Goal: Find specific page/section: Find specific page/section

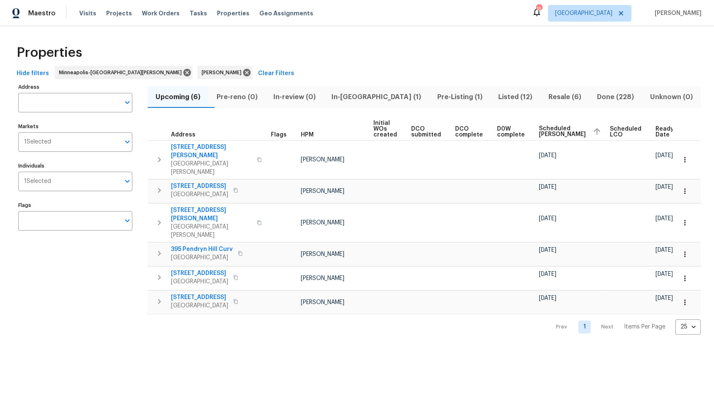
click at [125, 291] on div "Address Address Markets 1 Selected Markets Individuals 1 Selected Individuals F…" at bounding box center [80, 208] width 125 height 254
drag, startPoint x: 103, startPoint y: 264, endPoint x: 183, endPoint y: 224, distance: 88.9
click at [103, 264] on div "Address Address Markets 1 Selected Markets Individuals 1 Selected Individuals F…" at bounding box center [80, 208] width 125 height 254
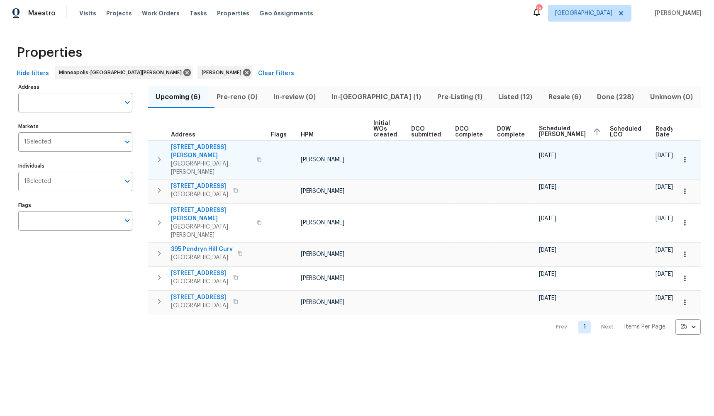
click at [161, 155] on icon "button" at bounding box center [159, 160] width 10 height 10
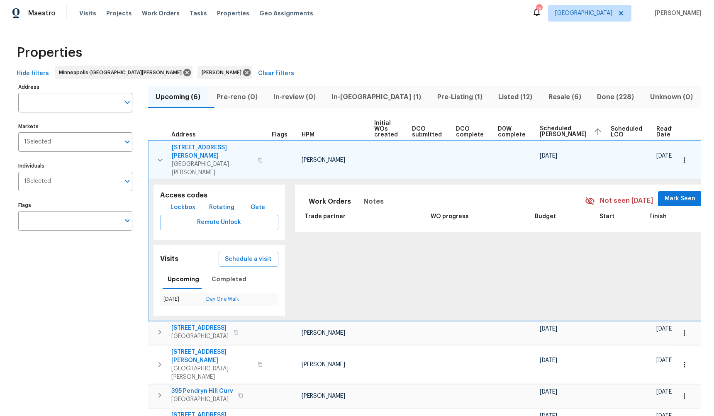
click at [81, 317] on div "Address Address Markets 1 Selected Markets Individuals 1 Selected Individuals F…" at bounding box center [80, 279] width 125 height 396
click at [667, 194] on span "Mark Seen" at bounding box center [680, 199] width 31 height 10
click at [127, 310] on div "Address Address Markets 1 Selected Markets Individuals 1 Selected Individuals F…" at bounding box center [80, 279] width 125 height 396
click at [161, 155] on icon "button" at bounding box center [160, 160] width 10 height 10
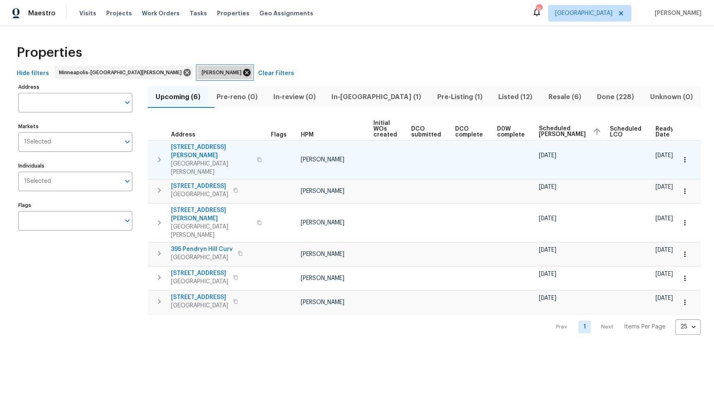
click at [243, 74] on icon at bounding box center [246, 72] width 7 height 7
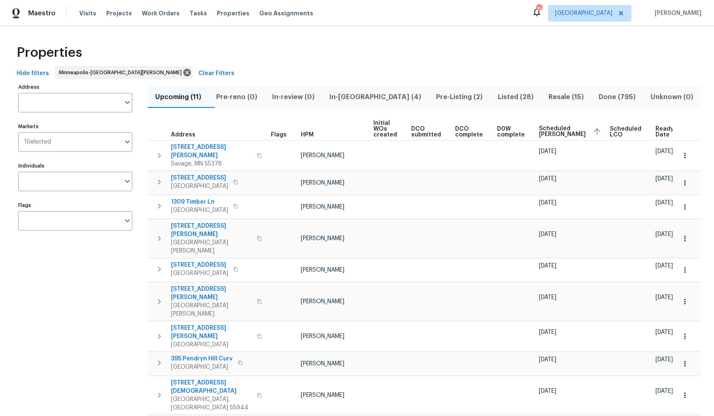
click at [547, 130] on span "Scheduled [PERSON_NAME]" at bounding box center [562, 132] width 47 height 12
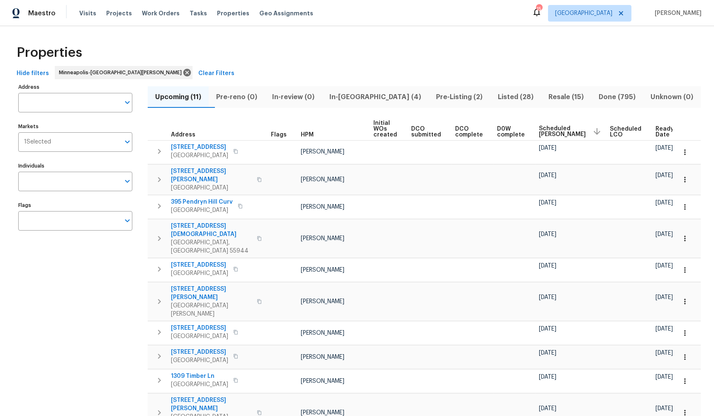
click at [547, 130] on span "Scheduled [PERSON_NAME]" at bounding box center [562, 132] width 47 height 12
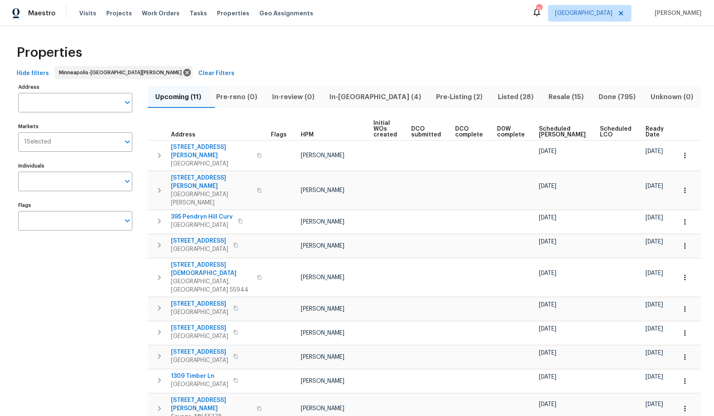
click at [551, 130] on span "Scheduled [PERSON_NAME]" at bounding box center [562, 132] width 47 height 12
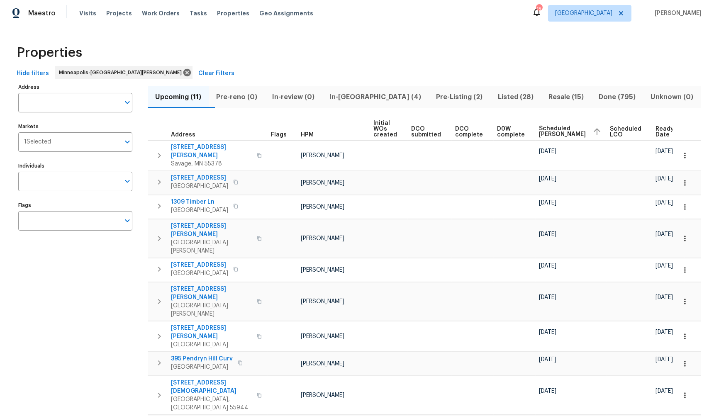
click at [103, 304] on div "Address Address Markets 1 Selected Markets Individuals Individuals Flags Flags" at bounding box center [80, 282] width 125 height 402
click at [379, 95] on span "In-[GEOGRAPHIC_DATA] (4)" at bounding box center [375, 97] width 97 height 12
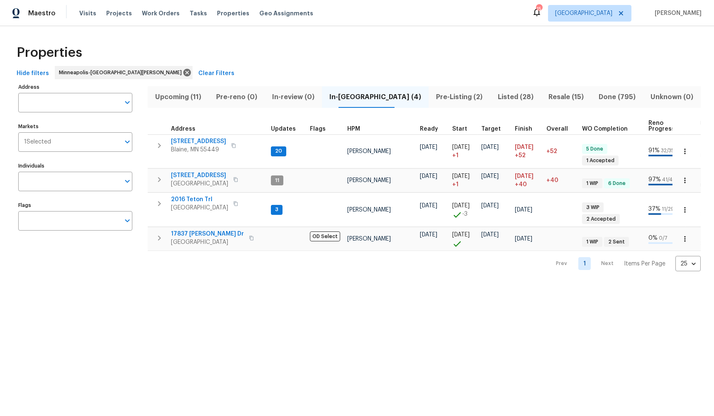
click at [116, 268] on div "Address Address Markets 1 Selected Markets Individuals Individuals Flags Flags" at bounding box center [80, 176] width 125 height 191
